Goal: Task Accomplishment & Management: Use online tool/utility

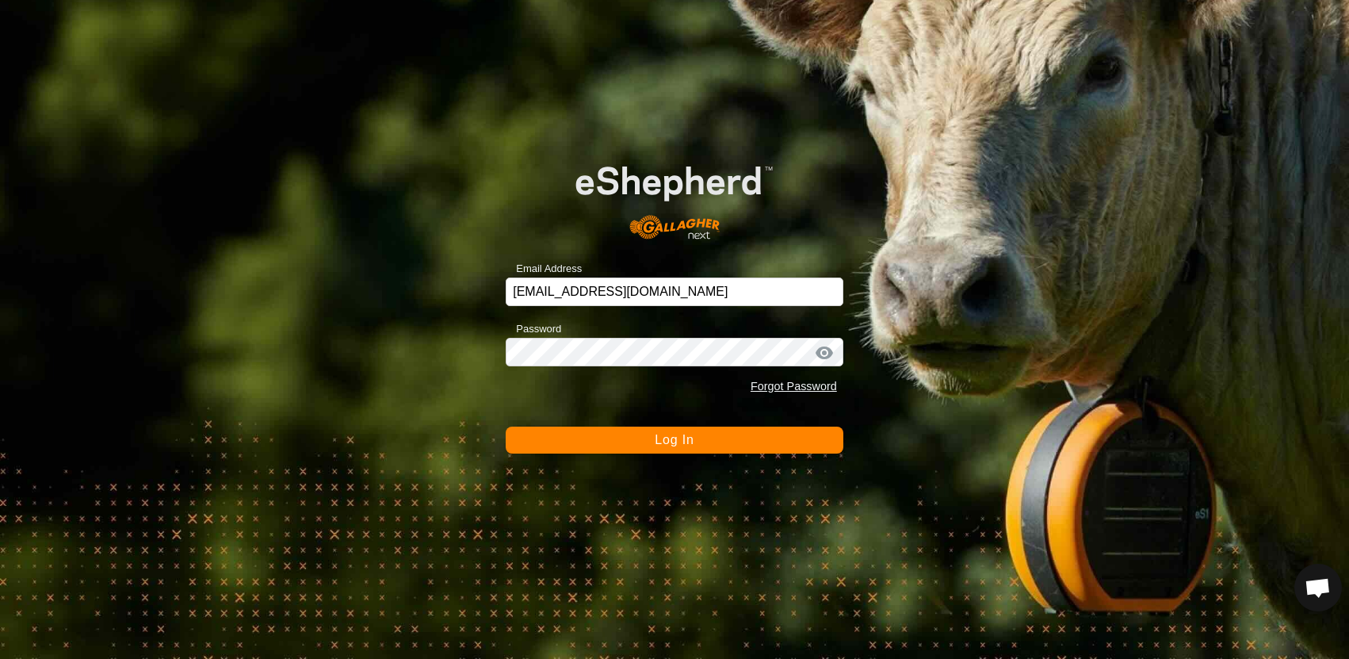
click at [655, 438] on span "Log In" at bounding box center [674, 439] width 39 height 13
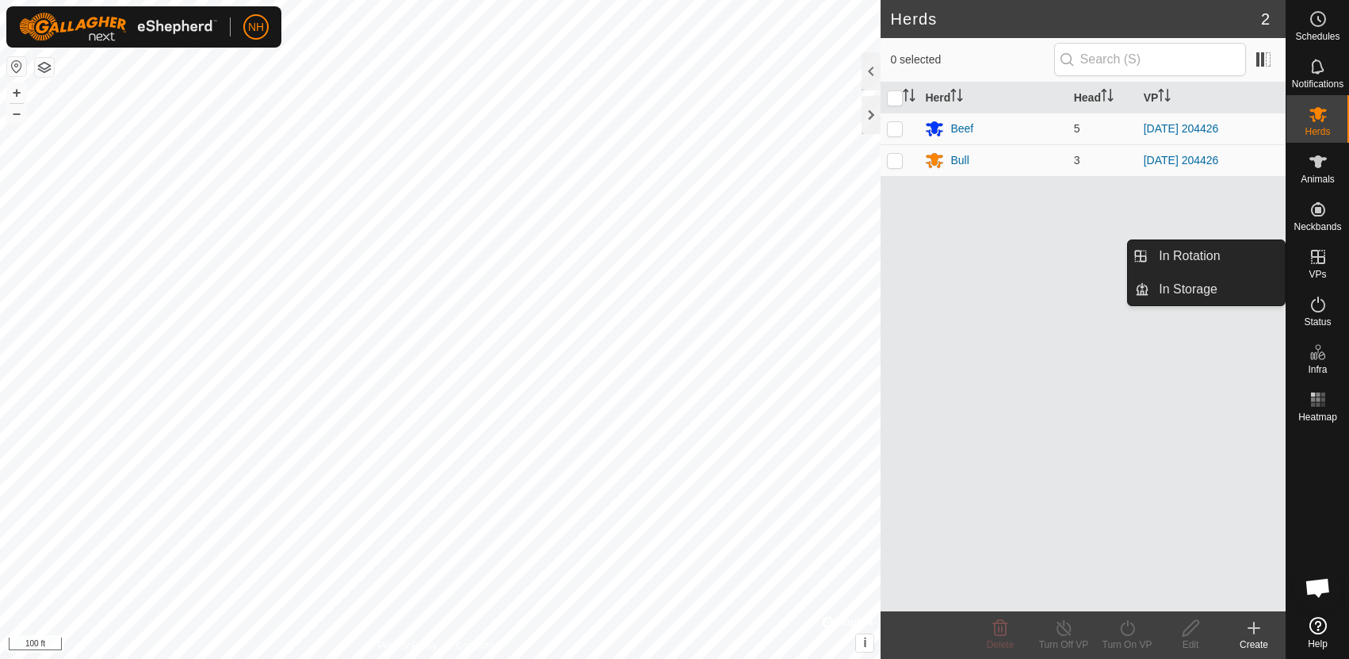
click at [1316, 260] on icon at bounding box center [1318, 256] width 19 height 19
click at [1232, 254] on link "In Rotation" at bounding box center [1217, 256] width 136 height 32
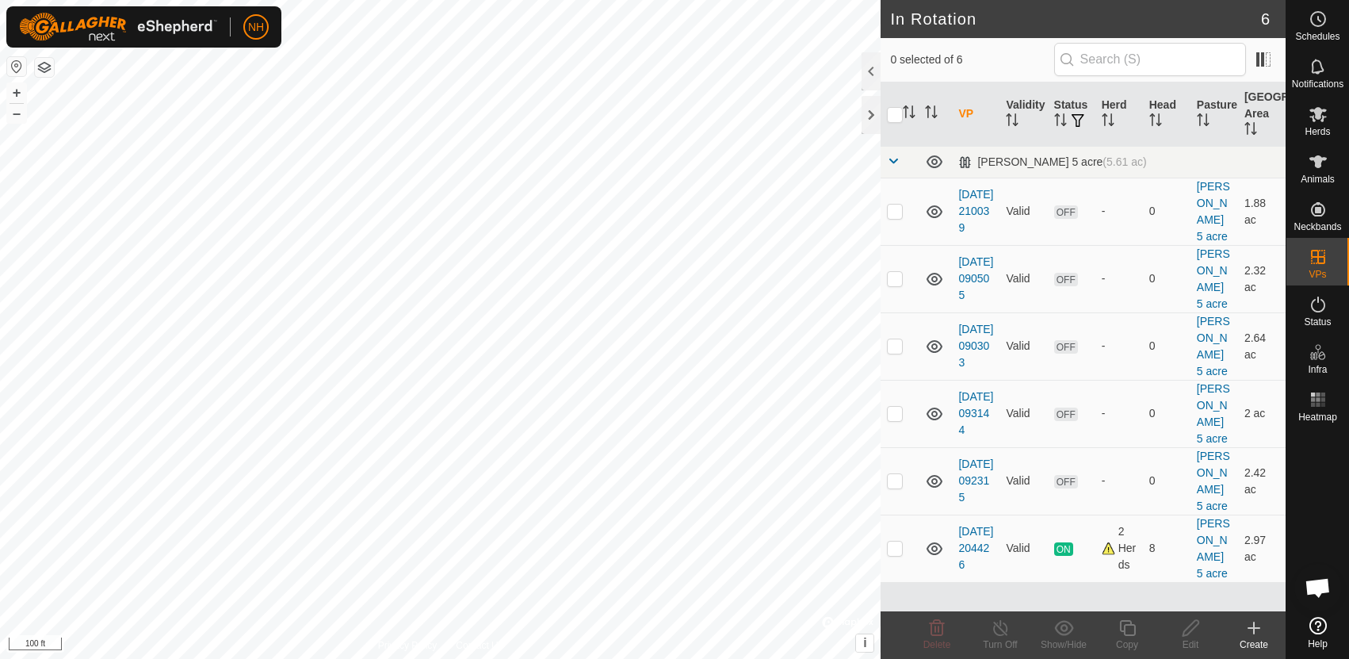
click at [1254, 629] on icon at bounding box center [1253, 627] width 19 height 19
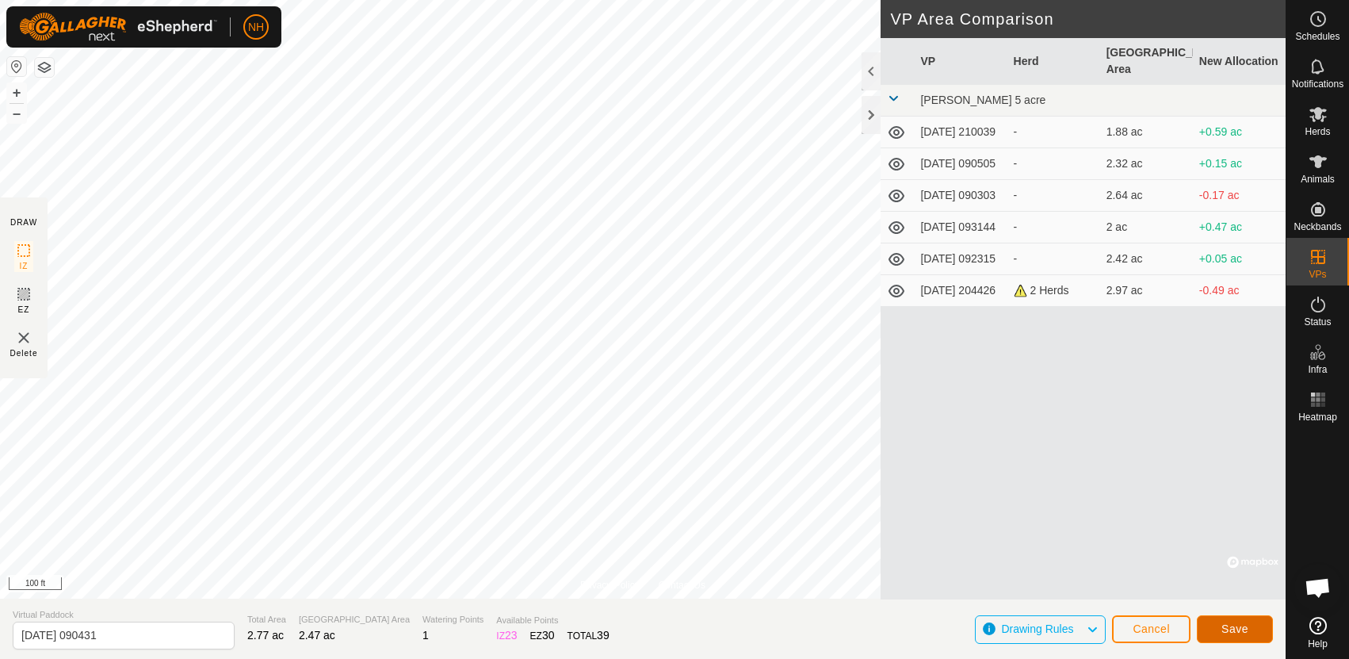
click at [1244, 625] on span "Save" at bounding box center [1234, 628] width 27 height 13
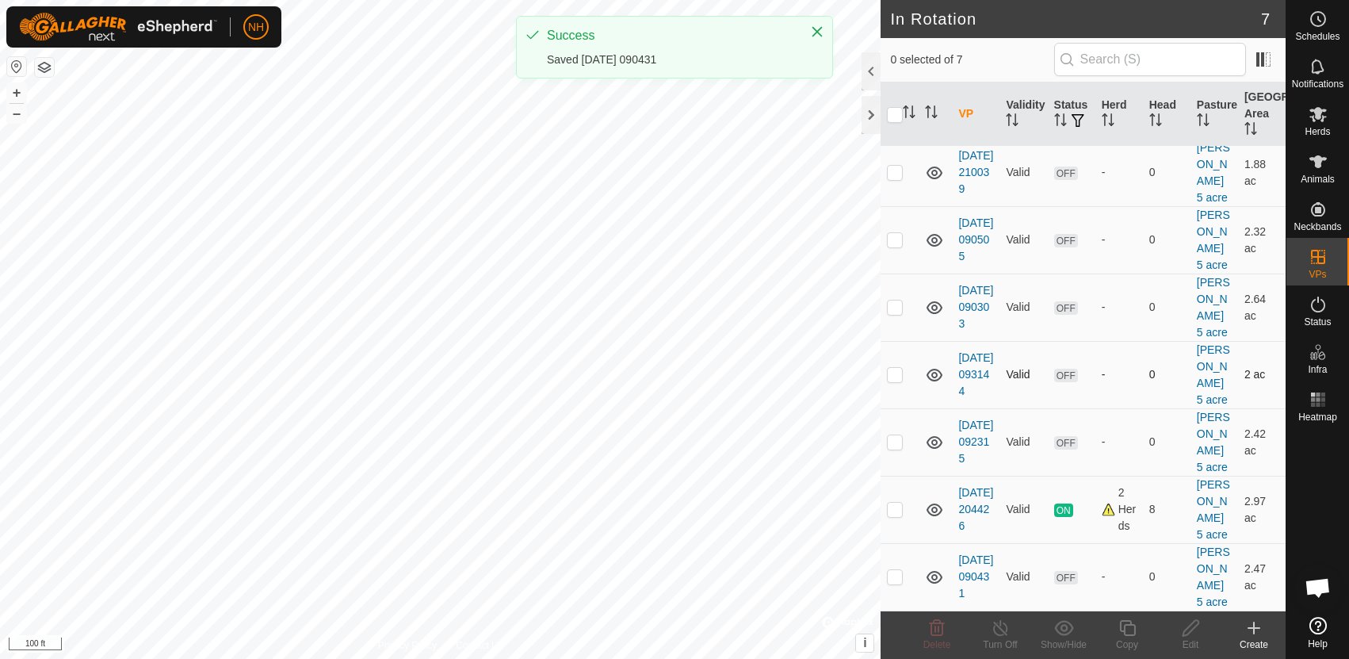
scroll to position [40, 0]
